Goal: Task Accomplishment & Management: Manage account settings

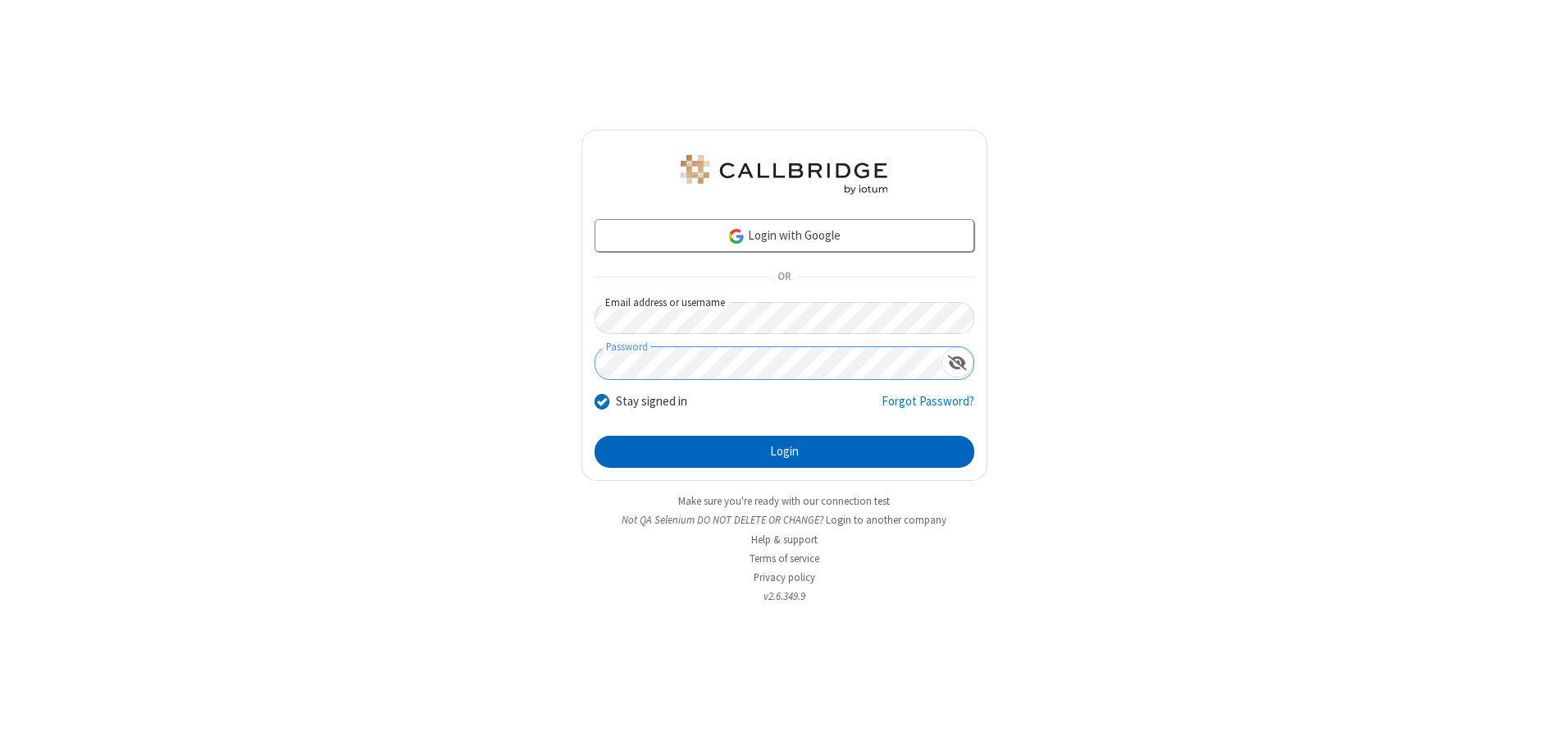
click at [784, 451] on button "Login" at bounding box center [785, 452] width 380 height 33
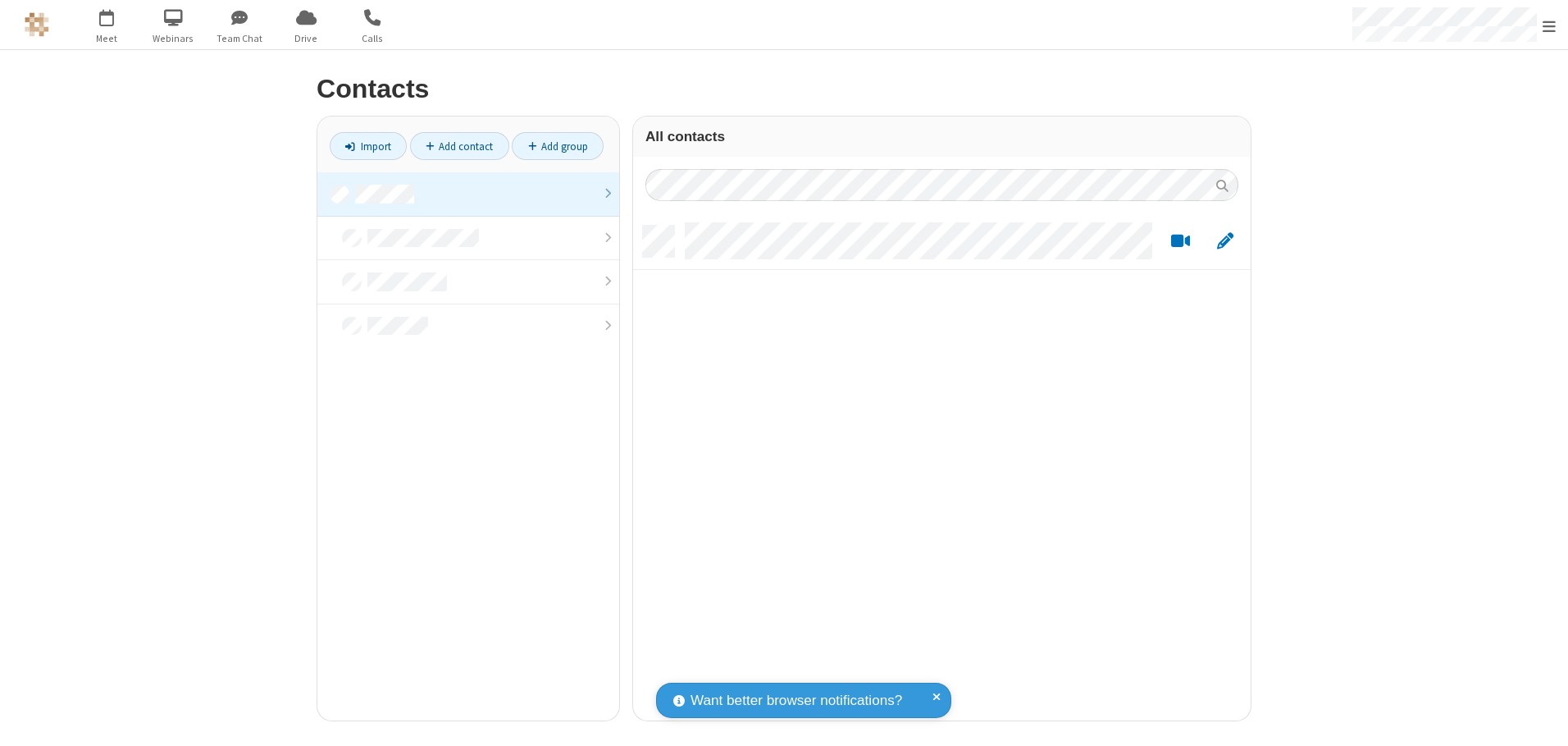
scroll to position [495, 605]
click at [468, 193] on link at bounding box center [468, 194] width 302 height 44
click at [460, 146] on link "Add contact" at bounding box center [460, 146] width 100 height 28
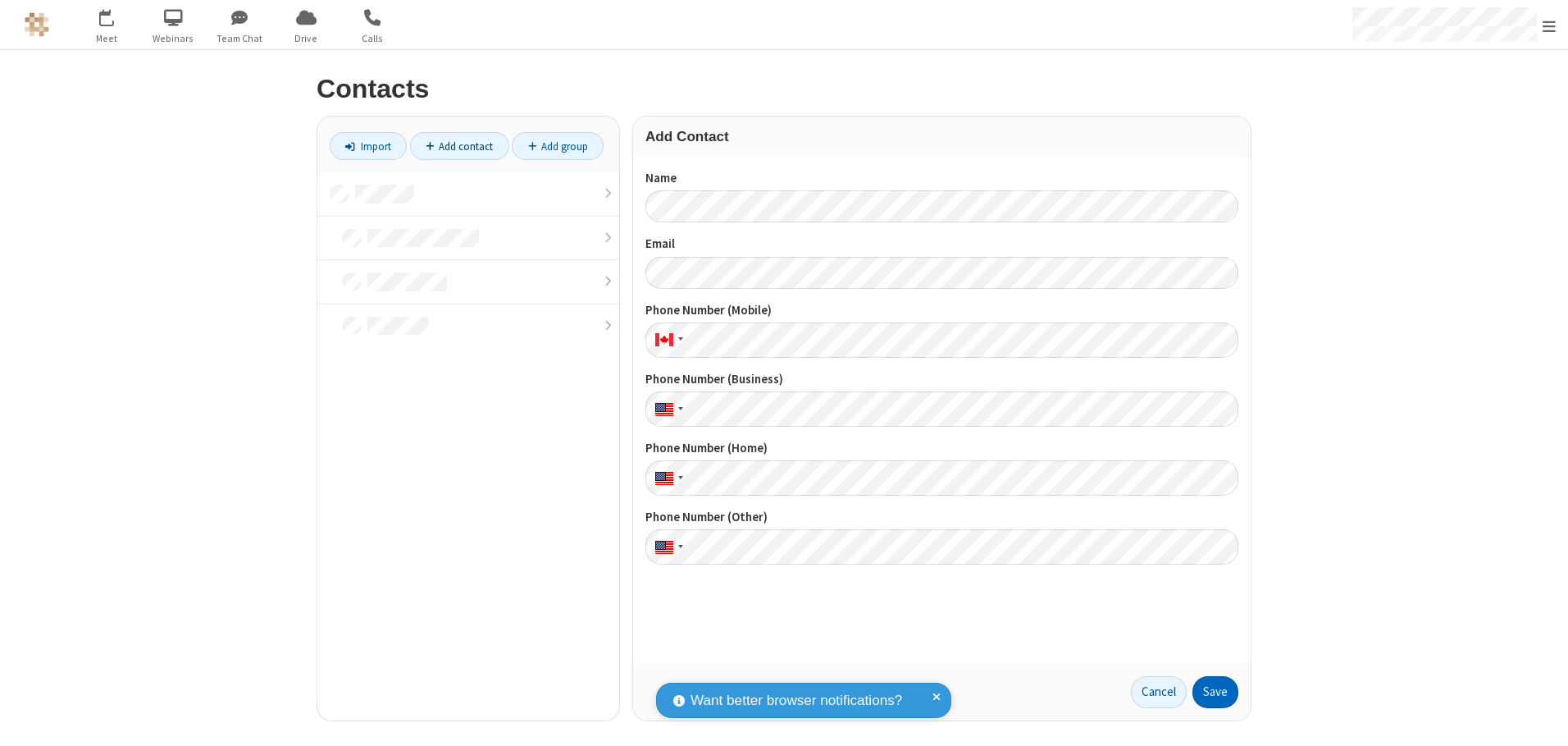
click at [1216, 691] on button "Save" at bounding box center [1216, 692] width 46 height 33
